Goal: Task Accomplishment & Management: Manage account settings

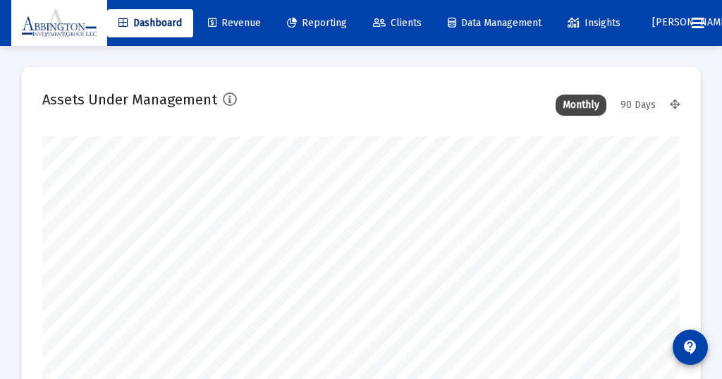
scroll to position [282, 637]
type input "[DATE]"
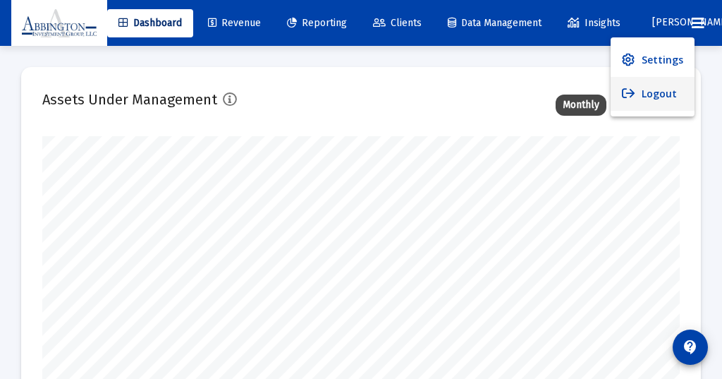
click at [659, 90] on button "Logout" at bounding box center [653, 94] width 84 height 34
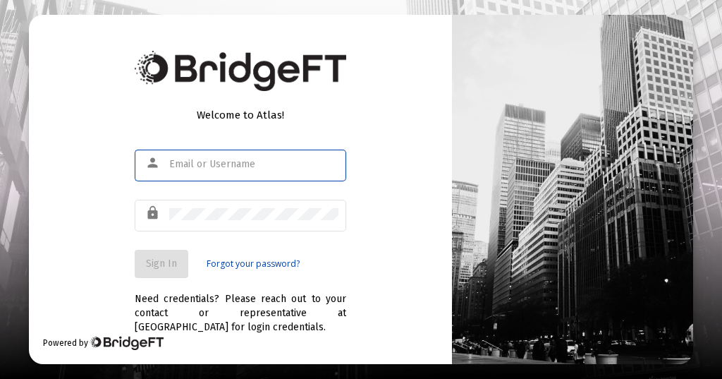
click at [175, 168] on input "text" at bounding box center [253, 164] width 169 height 11
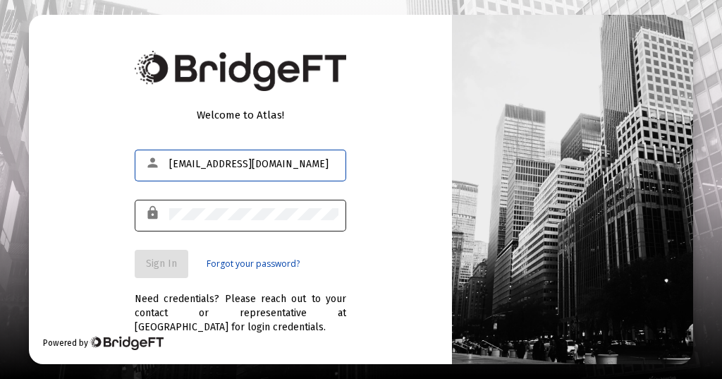
type input "[EMAIL_ADDRESS][DOMAIN_NAME]"
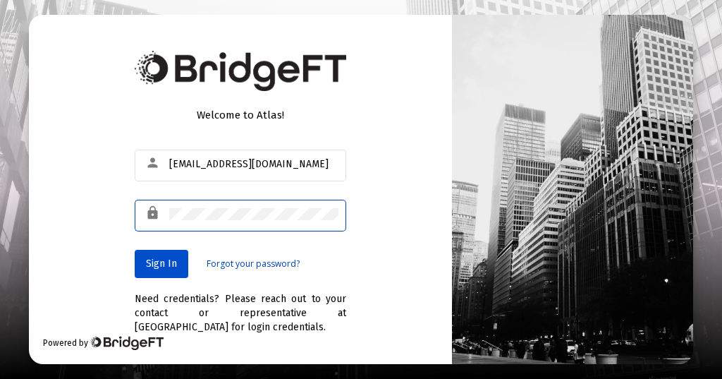
click at [163, 257] on span "Sign In" at bounding box center [161, 263] width 31 height 12
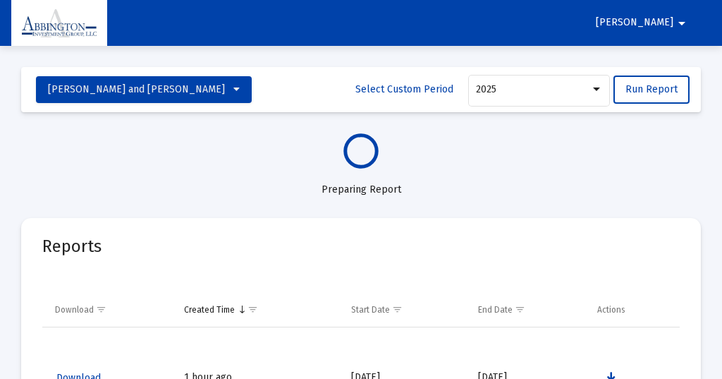
select select "View all"
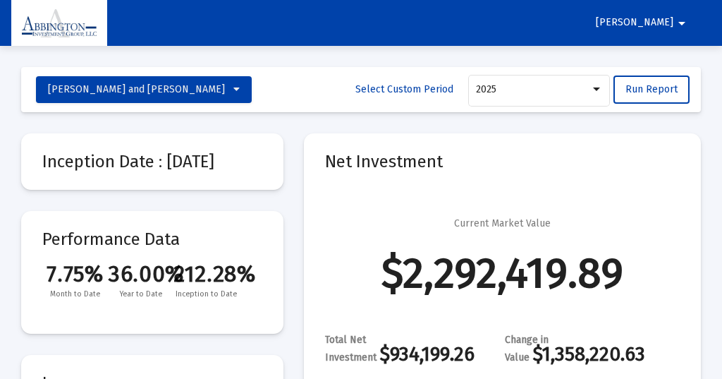
scroll to position [34, 0]
